Goal: Information Seeking & Learning: Learn about a topic

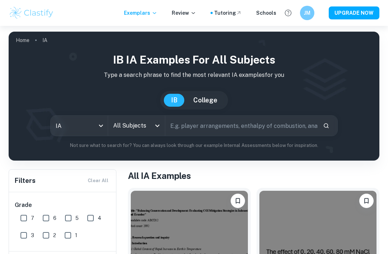
click at [100, 126] on body "We value your privacy We use cookies to enhance your browsing experience, serve…" at bounding box center [194, 153] width 388 height 254
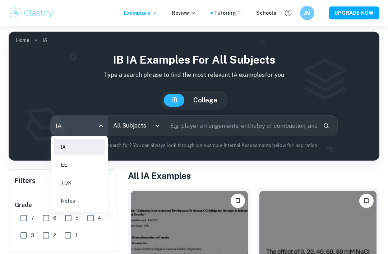
click at [148, 124] on div at bounding box center [194, 127] width 388 height 254
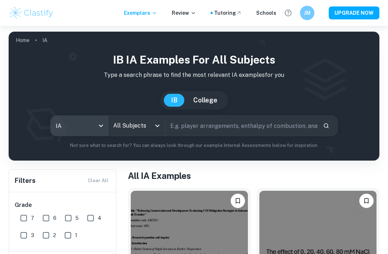
click at [153, 126] on button "Open" at bounding box center [157, 126] width 10 height 10
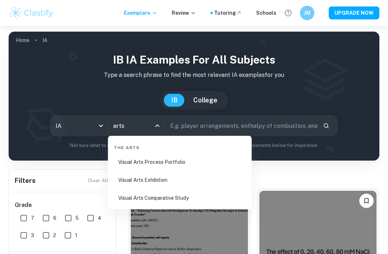
click at [203, 162] on li "Visual Arts Process Portfolio" at bounding box center [180, 162] width 138 height 17
type input "Visual Arts Process Portfolio"
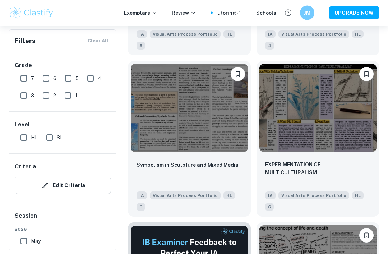
scroll to position [1416, 0]
click at [229, 125] on img at bounding box center [189, 108] width 117 height 88
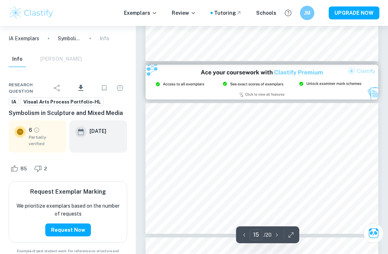
scroll to position [1992, 0]
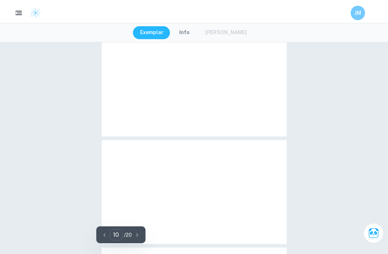
type input "9"
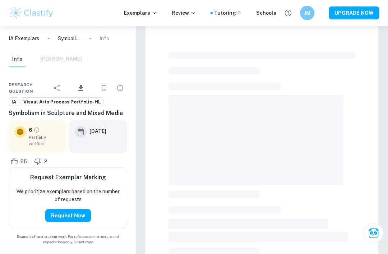
scroll to position [108, 0]
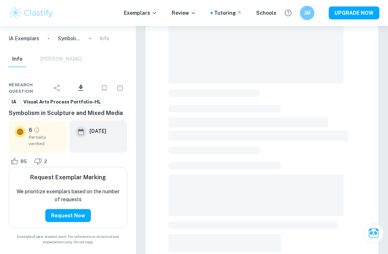
scroll to position [37, 0]
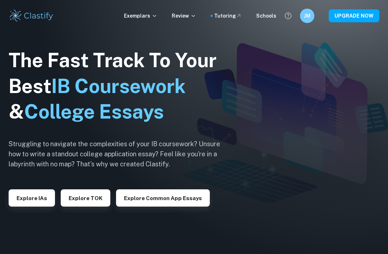
click at [35, 207] on button "Explore IAs" at bounding box center [32, 197] width 46 height 17
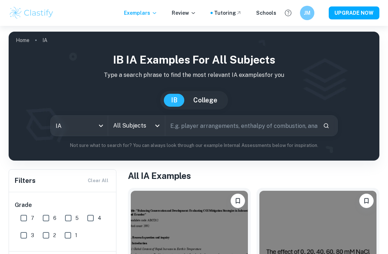
click at [150, 120] on input "All Subjects" at bounding box center [131, 126] width 40 height 14
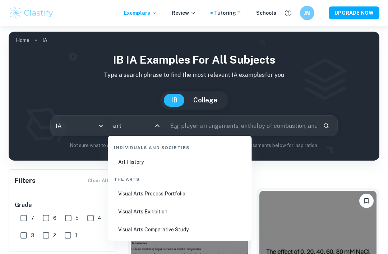
click at [134, 211] on li "Visual Arts Exhibition" at bounding box center [180, 211] width 138 height 17
type input "Visual Arts Exhibition"
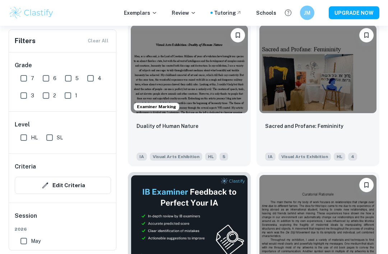
scroll to position [166, 0]
click at [329, 101] on img at bounding box center [317, 69] width 117 height 88
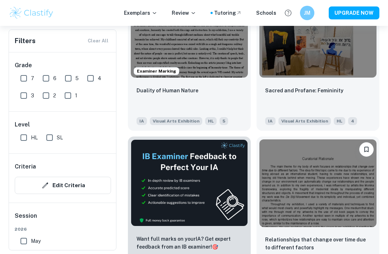
scroll to position [200, 0]
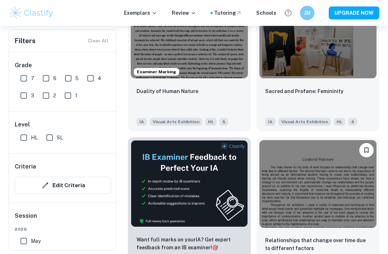
click at [330, 185] on img at bounding box center [317, 184] width 117 height 88
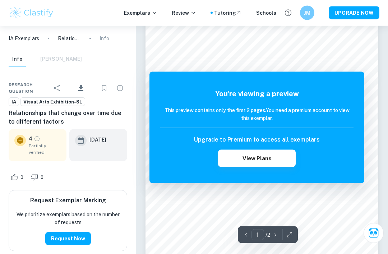
scroll to position [10, 0]
